Goal: Information Seeking & Learning: Learn about a topic

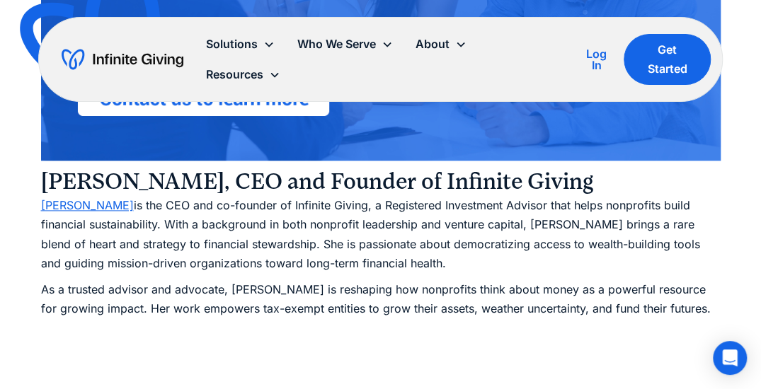
scroll to position [7565, 0]
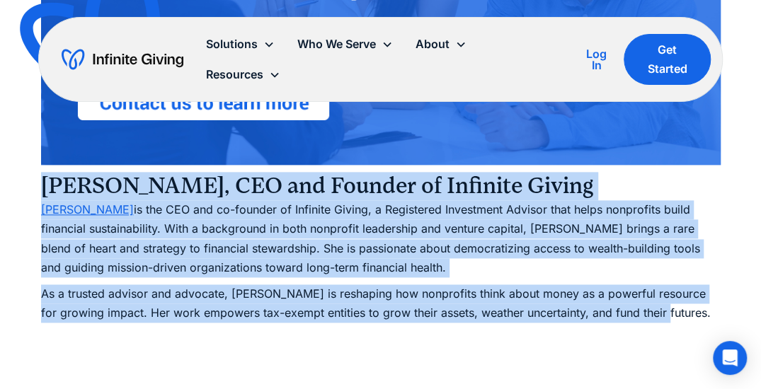
drag, startPoint x: 40, startPoint y: 202, endPoint x: 672, endPoint y: 338, distance: 646.9
copy div "Karen Houghton, CEO and Founder of Infinite Giving Karen Houghton is the CEO an…"
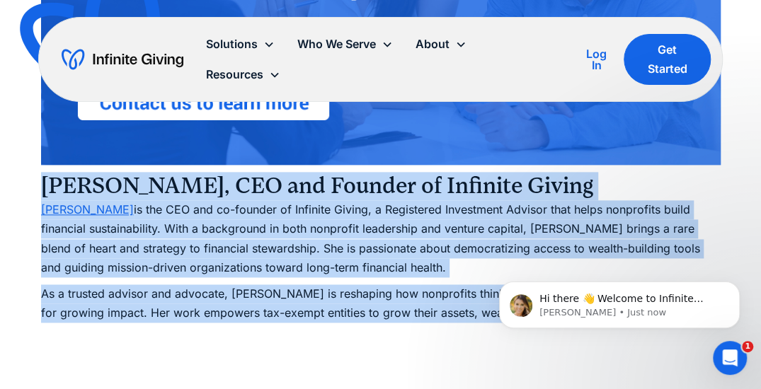
scroll to position [0, 0]
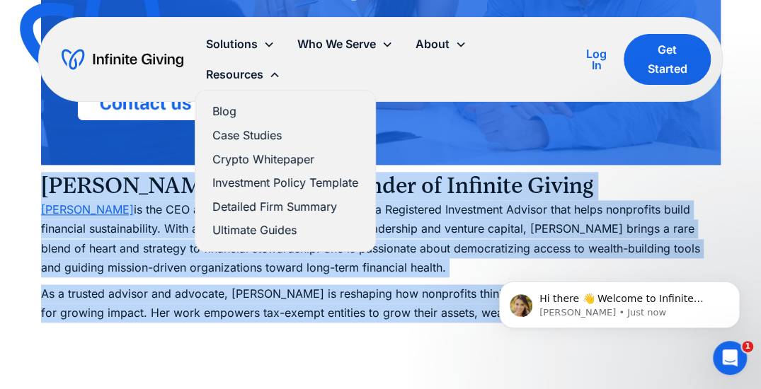
click at [282, 236] on link "Ultimate Guides" at bounding box center [285, 230] width 146 height 19
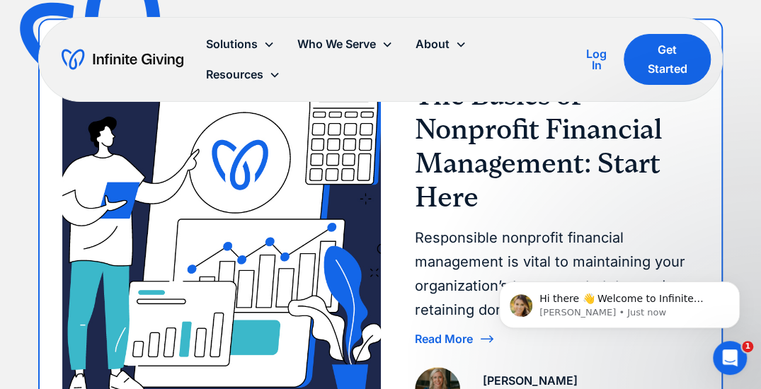
click at [477, 150] on h3 "The Basics of Nonprofit Financial Management: Start Here" at bounding box center [551, 147] width 273 height 136
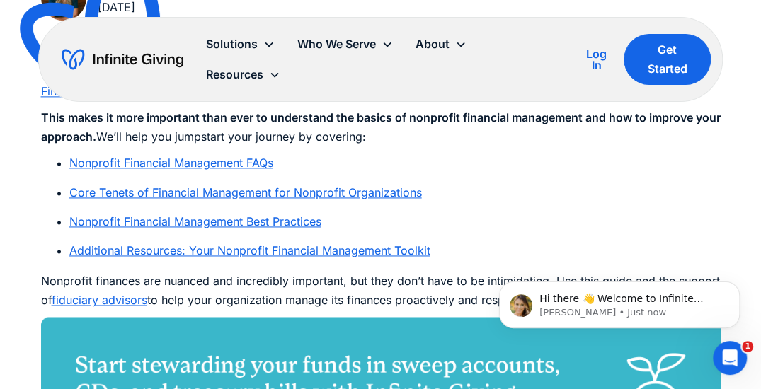
click at [262, 159] on link "Nonprofit Financial Management FAQs" at bounding box center [171, 163] width 204 height 14
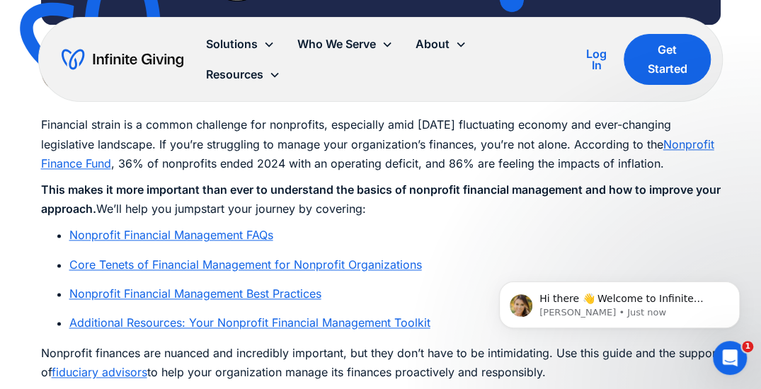
click at [316, 258] on link "Core Tenets of Financial Management for Nonprofit Organizations" at bounding box center [245, 265] width 352 height 14
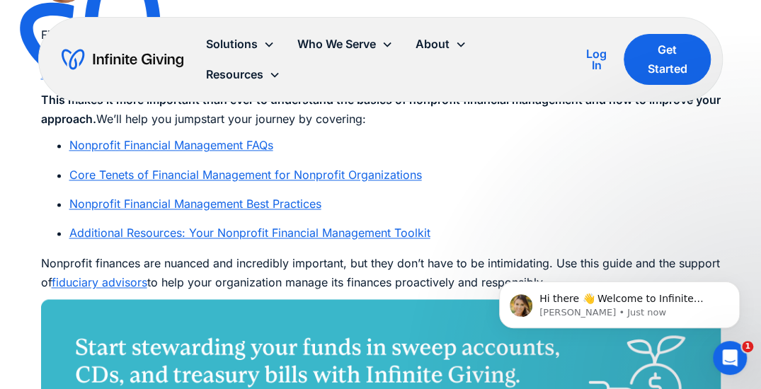
click at [256, 205] on link "Nonprofit Financial Management Best Practices" at bounding box center [195, 204] width 252 height 14
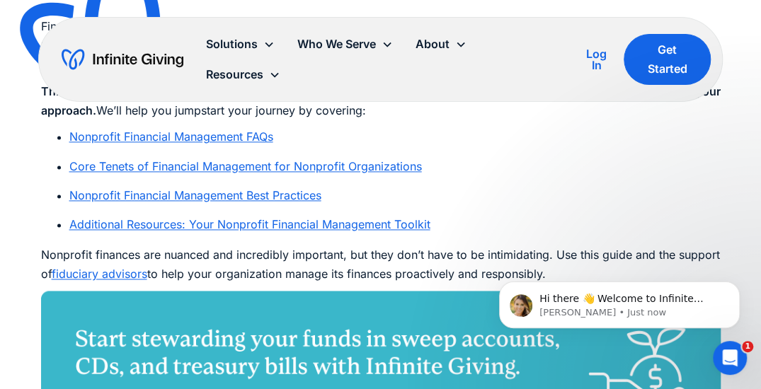
click at [270, 224] on link "Additional Resources: Your Nonprofit Financial Management Toolkit" at bounding box center [249, 224] width 361 height 14
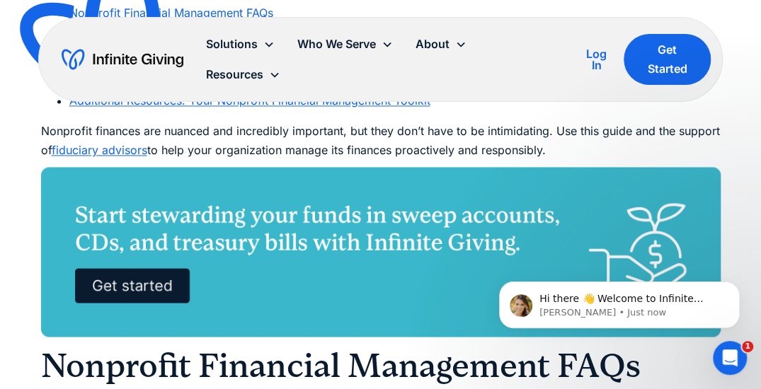
scroll to position [959, 0]
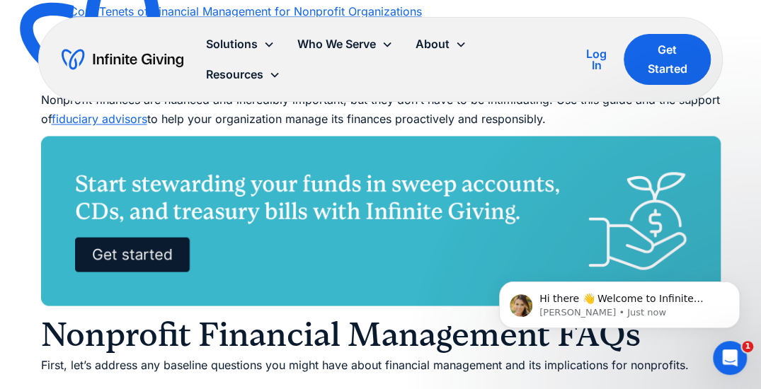
click at [403, 224] on img at bounding box center [380, 221] width 679 height 170
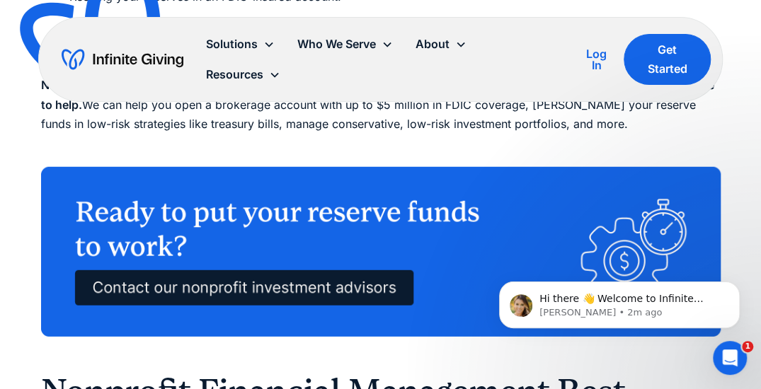
scroll to position [6195, 0]
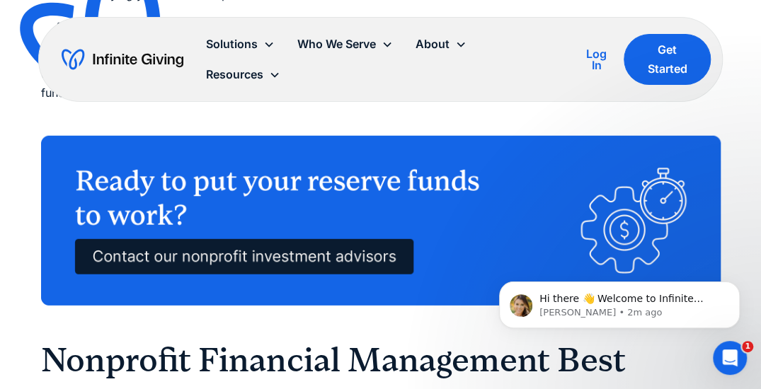
click at [342, 245] on img at bounding box center [380, 221] width 679 height 170
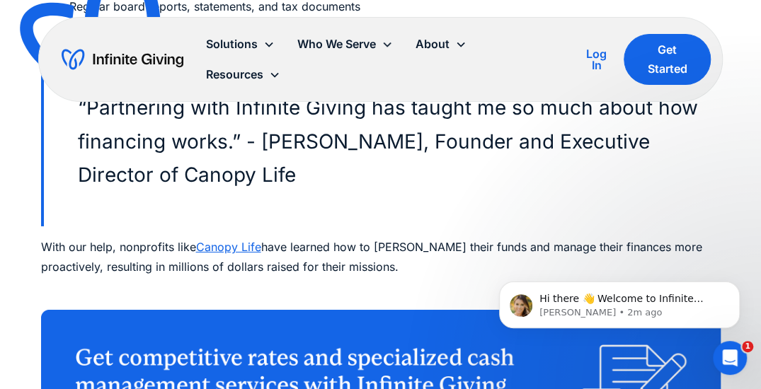
scroll to position [8883, 0]
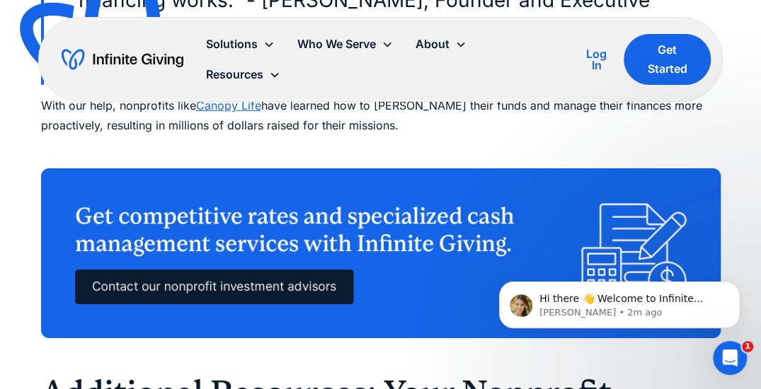
click at [345, 231] on img at bounding box center [380, 253] width 679 height 170
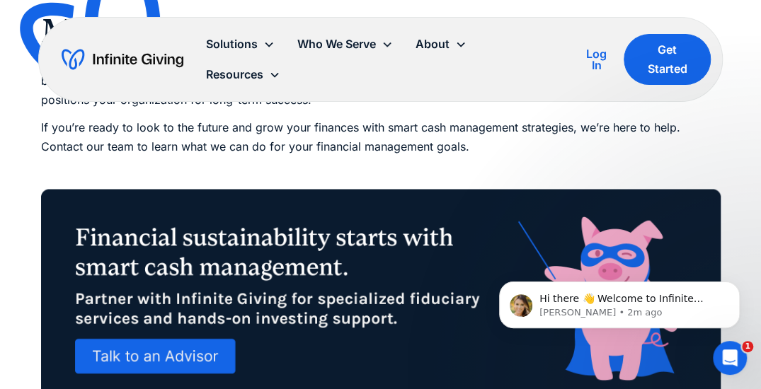
scroll to position [10157, 0]
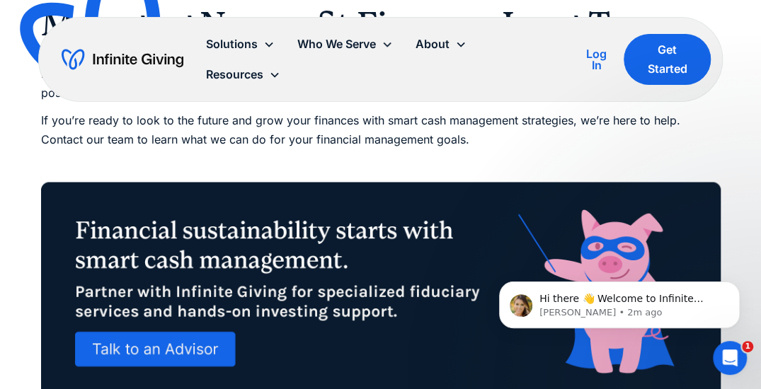
click at [348, 265] on img at bounding box center [380, 291] width 679 height 219
